Goal: Transaction & Acquisition: Purchase product/service

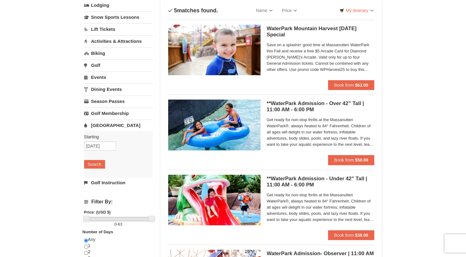
scroll to position [42, 0]
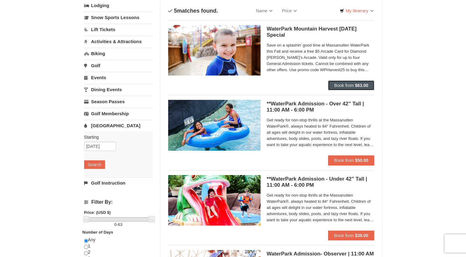
click at [340, 84] on span "Book from" at bounding box center [344, 85] width 20 height 5
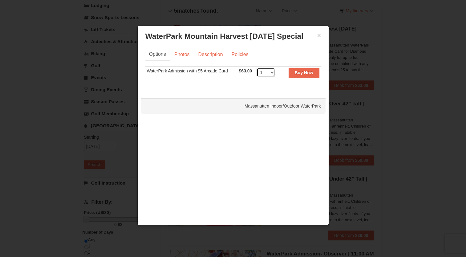
click at [271, 73] on select "1 2 3 4 5 6 7 8 9 10 11 12 13 14 15 16 17 18 19 20 21 22" at bounding box center [265, 72] width 18 height 9
select select "4"
click at [256, 68] on select "1 2 3 4 5 6 7 8 9 10 11 12 13 14 15 16 17 18 19 20 21 22" at bounding box center [265, 72] width 18 height 9
click at [304, 73] on strong "Buy Now" at bounding box center [304, 72] width 18 height 5
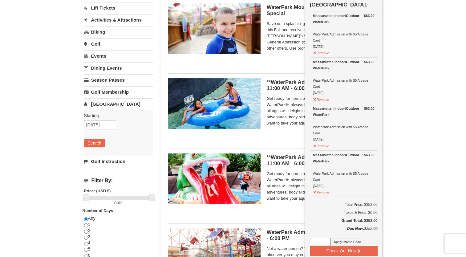
scroll to position [94, 0]
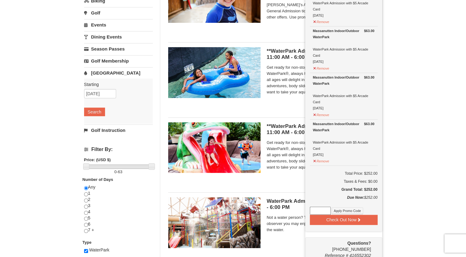
click at [311, 211] on input at bounding box center [320, 211] width 21 height 8
type input "WPHarvets25"
click at [348, 210] on button "Apply Promo Code" at bounding box center [347, 210] width 31 height 7
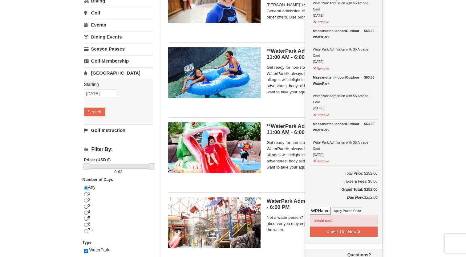
click at [282, 28] on div "WaterPark Mountain Harvest Sunday Special Massanutten Indoor/Outdoor WaterPark …" at bounding box center [271, -1] width 206 height 65
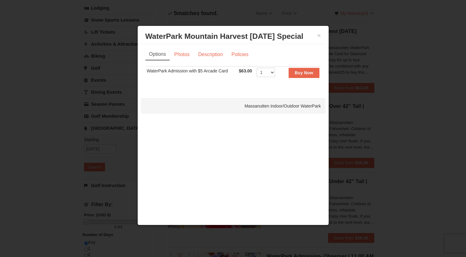
scroll to position [33, 0]
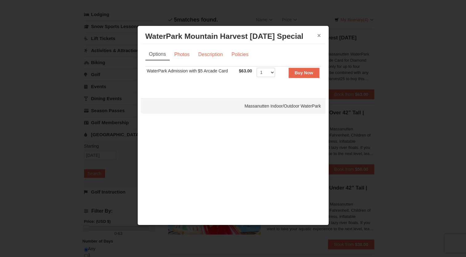
click at [317, 35] on button "×" at bounding box center [319, 35] width 4 height 6
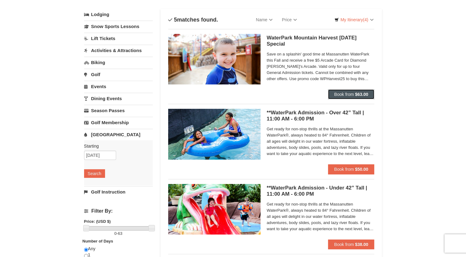
click at [344, 92] on span "Book from" at bounding box center [344, 94] width 20 height 5
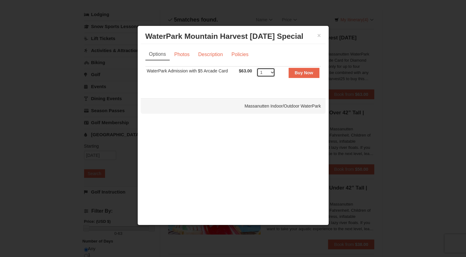
click at [271, 71] on select "1 2 3 4 5 6 7 8 9 10 11 12 13 14 15 16 17 18 19 20 21 22" at bounding box center [265, 72] width 18 height 9
select select "4"
click at [256, 68] on select "1 2 3 4 5 6 7 8 9 10 11 12 13 14 15 16 17 18 19 20 21 22" at bounding box center [265, 72] width 18 height 9
click at [323, 35] on div "× WaterPark Mountain Harvest Sunday Special Massanutten Indoor/Outdoor WaterPark" at bounding box center [233, 36] width 185 height 15
click at [319, 33] on button "×" at bounding box center [319, 35] width 4 height 6
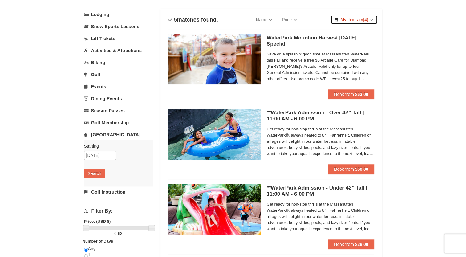
click at [356, 19] on link "My Itinerary (4)" at bounding box center [353, 19] width 47 height 9
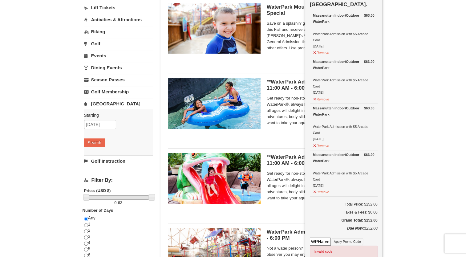
scroll to position [94, 0]
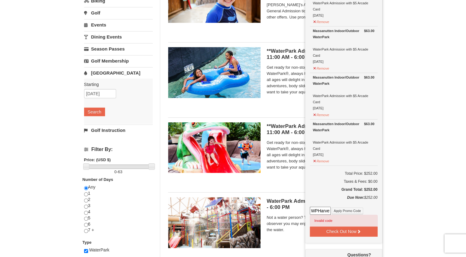
click at [319, 209] on input "WPHarvets25" at bounding box center [320, 211] width 21 height 8
type input "WPHarvest25"
click at [352, 207] on button "Apply Promo Code" at bounding box center [347, 210] width 31 height 7
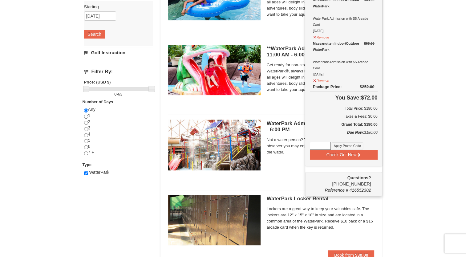
scroll to position [217, 0]
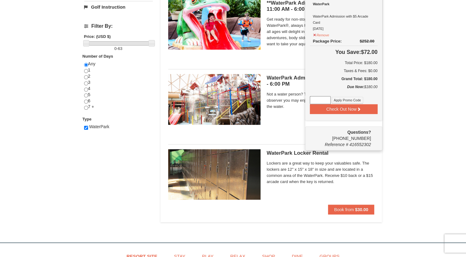
click at [191, 93] on img at bounding box center [214, 99] width 92 height 50
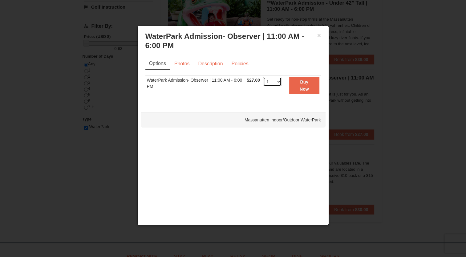
click at [276, 82] on select "1 2 3 4 5 6 7 8 9 10 11 12 13 14 15 16 17 18 19 20 21 22 23 24 25 26 27 28 29 3…" at bounding box center [272, 81] width 18 height 9
select select "2"
click at [263, 77] on select "1 2 3 4 5 6 7 8 9 10 11 12 13 14 15 16 17 18 19 20 21 22 23 24 25 26 27 28 29 3…" at bounding box center [272, 81] width 18 height 9
click at [299, 92] on button "Buy Now" at bounding box center [304, 85] width 30 height 17
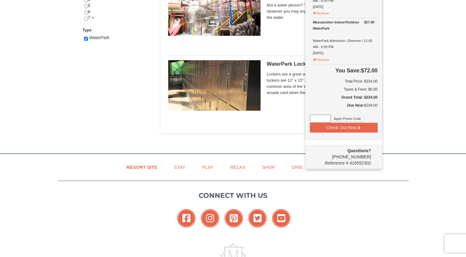
scroll to position [310, 0]
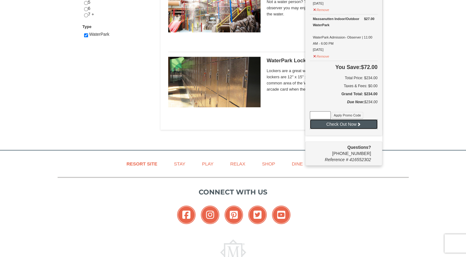
click at [345, 121] on button "Check Out Now" at bounding box center [344, 124] width 68 height 10
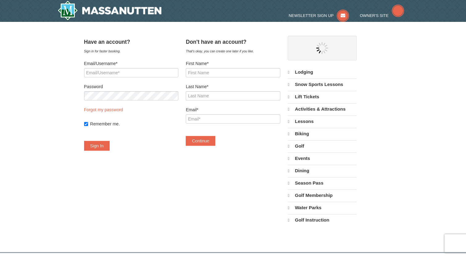
select select "10"
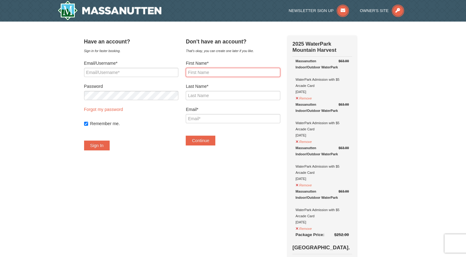
click at [214, 74] on input "First Name*" at bounding box center [233, 72] width 94 height 9
click at [97, 69] on input "Email/Username*" at bounding box center [131, 72] width 94 height 9
type input "Sue.slezak@gmail.com"
click at [110, 149] on button "Sign In" at bounding box center [97, 145] width 26 height 10
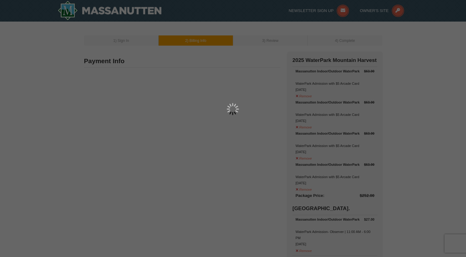
type input "Sue Slezak"
type input "123 Gideon Drive"
type input "Kennett Square"
type input "19348"
type input "774"
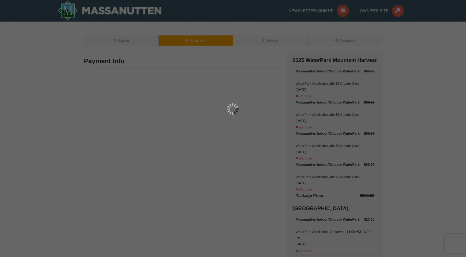
type input "278"
type input "0063"
type input "sue.slezak@gmail.com"
select select "PA"
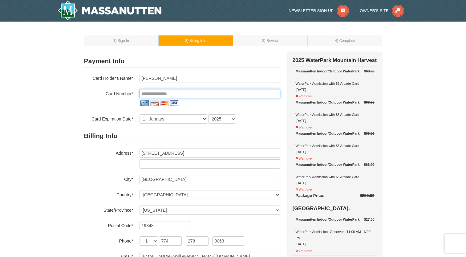
drag, startPoint x: 191, startPoint y: 92, endPoint x: 184, endPoint y: 94, distance: 7.2
click at [184, 94] on input "tel" at bounding box center [209, 93] width 141 height 9
click at [190, 93] on input "tel" at bounding box center [209, 93] width 141 height 9
click at [188, 94] on input "tel" at bounding box center [209, 93] width 141 height 9
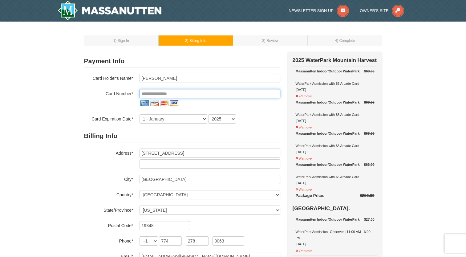
drag, startPoint x: 141, startPoint y: 94, endPoint x: 147, endPoint y: 91, distance: 7.3
click at [141, 94] on input "tel" at bounding box center [209, 93] width 141 height 9
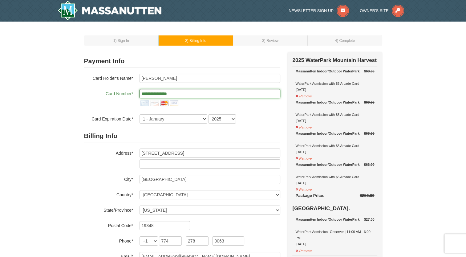
type input "**********"
click at [125, 100] on div "**********" at bounding box center [182, 98] width 196 height 19
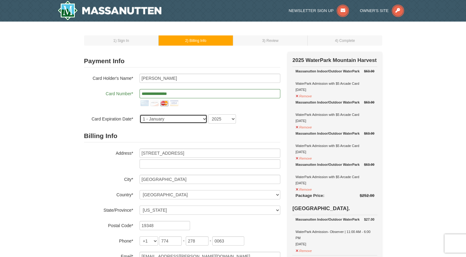
click at [202, 119] on select "1 - January 2 - February 3 - March 4 - April 5 - May 6 - June 7 - July 8 - Augu…" at bounding box center [173, 118] width 68 height 9
select select "12"
click at [139, 114] on select "1 - January 2 - February 3 - March 4 - April 5 - May 6 - June 7 - July 8 - Augu…" at bounding box center [173, 118] width 68 height 9
click at [234, 115] on select "2025 2026 2027 2028 2029 2030 2031 2032 2033 2034" at bounding box center [222, 118] width 28 height 9
select select "2027"
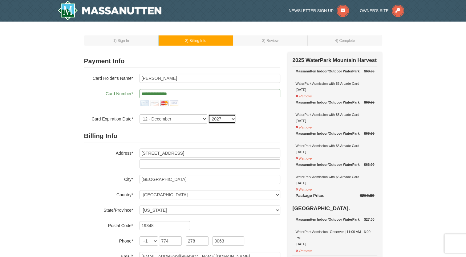
click at [208, 114] on select "2025 2026 2027 2028 2029 2030 2031 2032 2033 2034" at bounding box center [222, 118] width 28 height 9
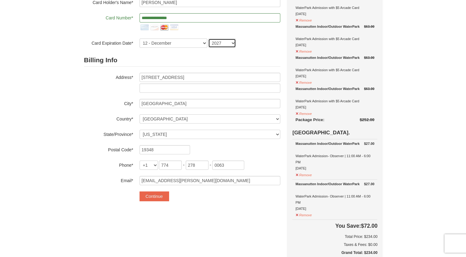
scroll to position [154, 0]
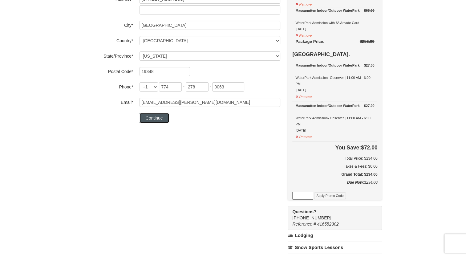
click at [155, 116] on button "Continue" at bounding box center [154, 118] width 30 height 10
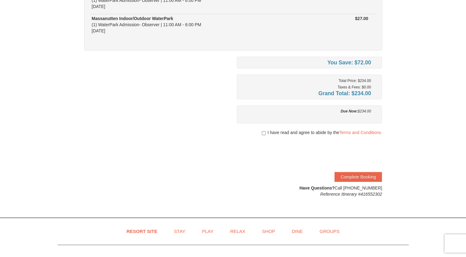
scroll to position [216, 0]
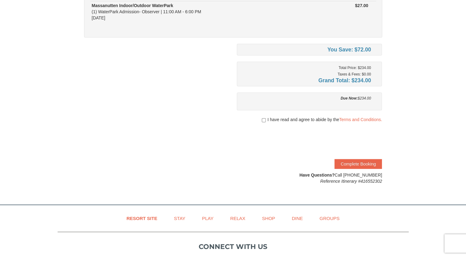
click at [259, 117] on div "I have read and agree to abide by the Terms and Conditions." at bounding box center [309, 119] width 145 height 6
click at [263, 120] on input "checkbox" at bounding box center [264, 120] width 4 height 5
checkbox input "true"
click at [366, 163] on button "Complete Booking" at bounding box center [357, 164] width 47 height 10
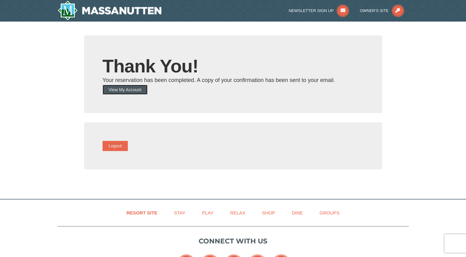
click at [137, 90] on button "View My Account" at bounding box center [125, 90] width 45 height 10
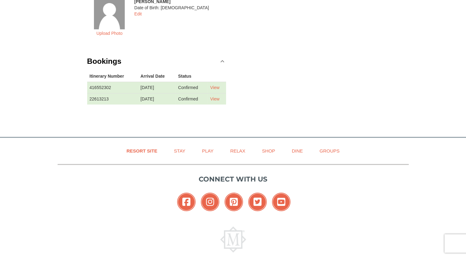
scroll to position [369, 0]
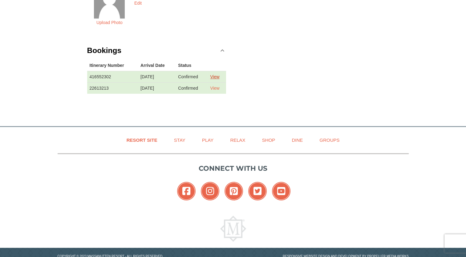
click at [218, 76] on link "View" at bounding box center [214, 76] width 9 height 5
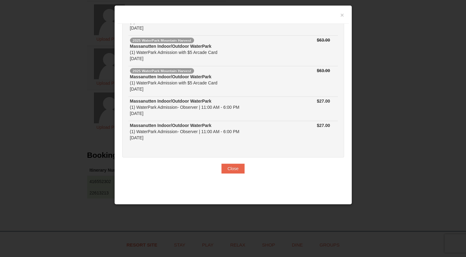
scroll to position [199, 0]
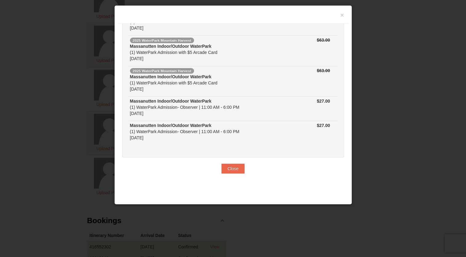
click at [344, 11] on div "×" at bounding box center [233, 16] width 231 height 15
click at [342, 15] on button "×" at bounding box center [342, 15] width 4 height 6
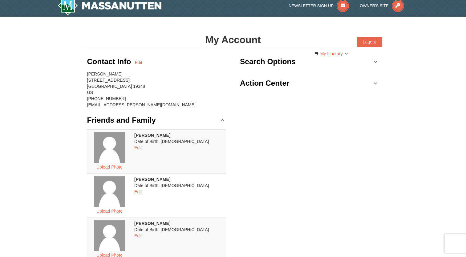
scroll to position [0, 0]
